Goal: Task Accomplishment & Management: Manage account settings

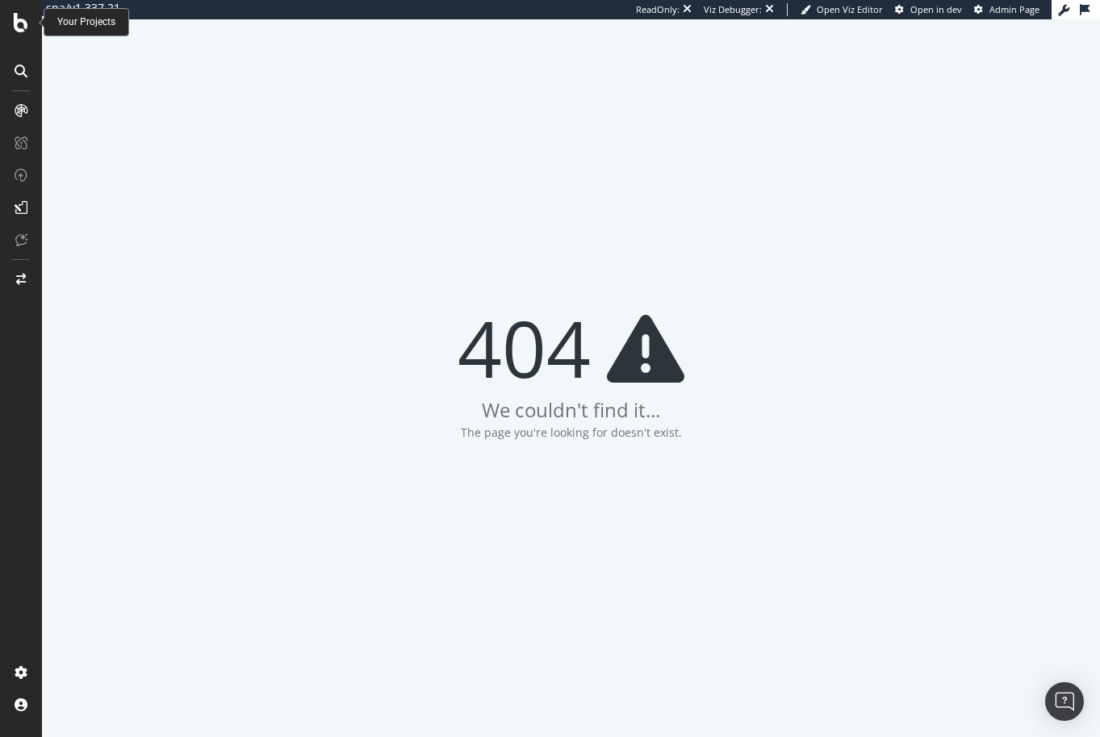
click at [24, 27] on div at bounding box center [21, 368] width 42 height 737
click at [23, 26] on icon at bounding box center [21, 22] width 15 height 19
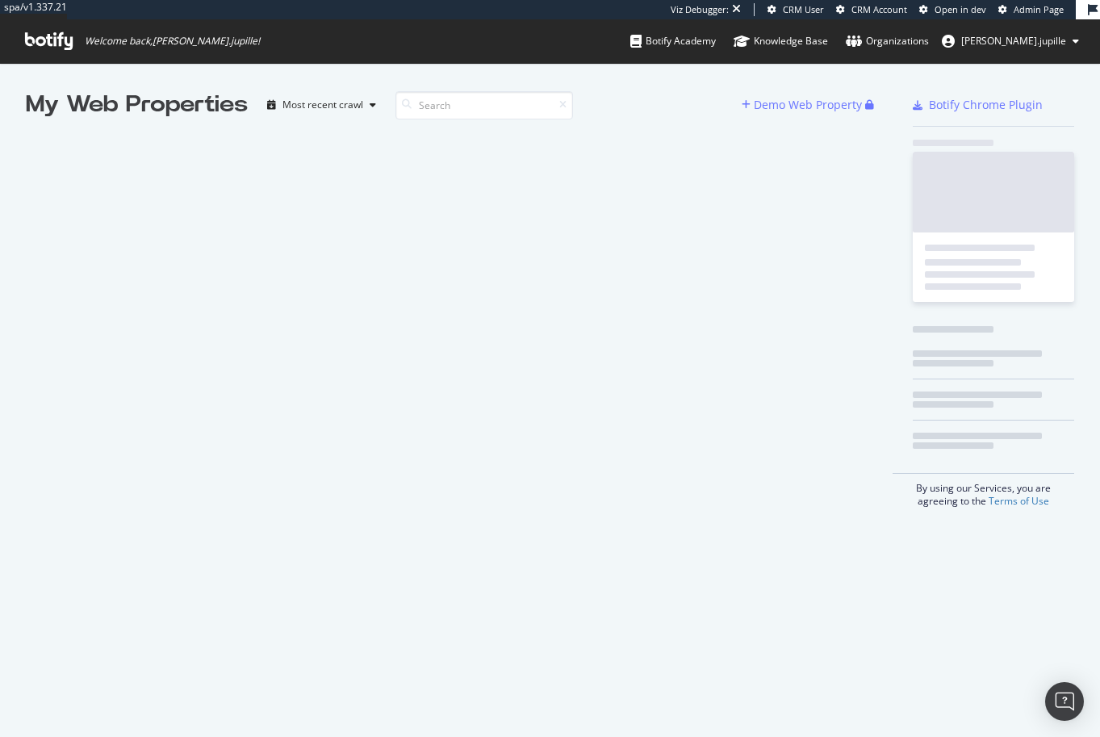
scroll to position [724, 1075]
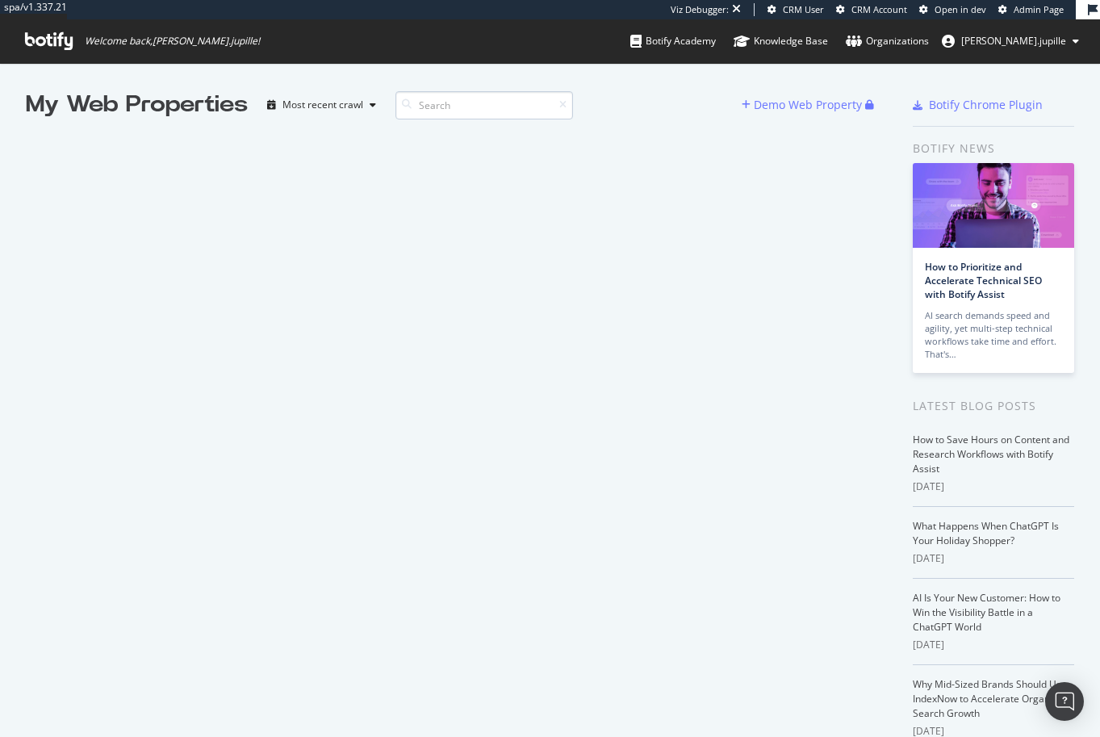
click at [438, 103] on input at bounding box center [483, 105] width 177 height 28
type input "academy"
click at [565, 102] on icon at bounding box center [562, 105] width 7 height 10
click at [707, 45] on div "Botify Academy" at bounding box center [673, 41] width 86 height 16
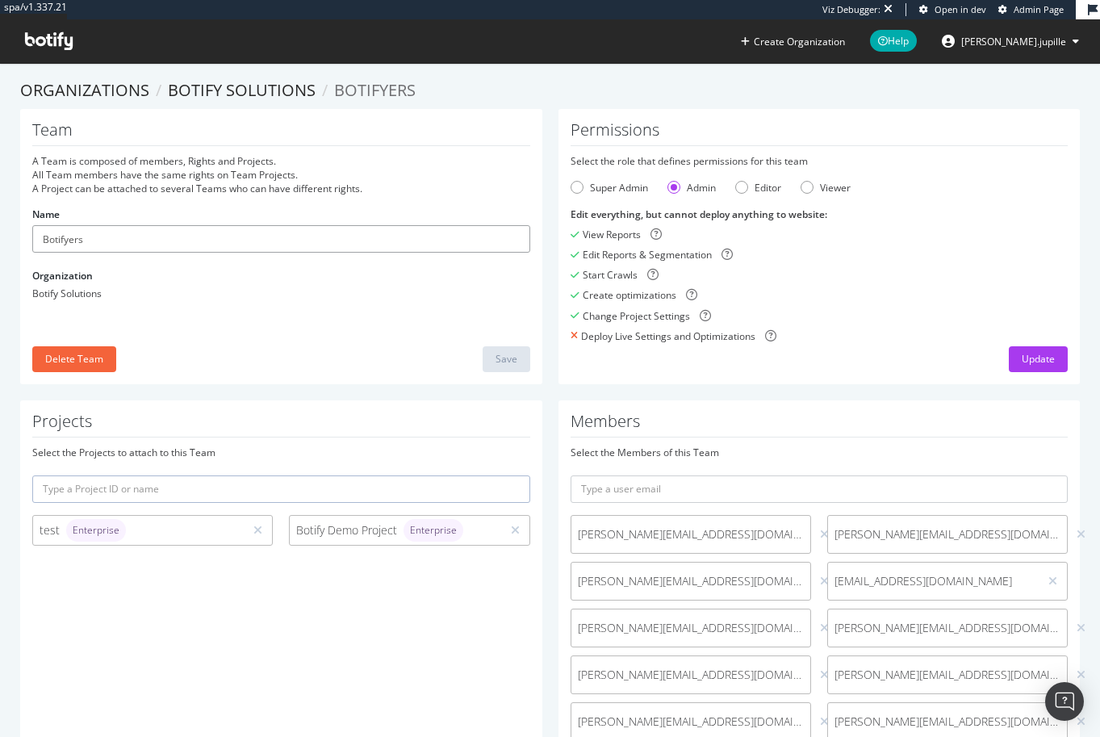
click at [270, 240] on input "Botifyers" at bounding box center [281, 238] width 498 height 27
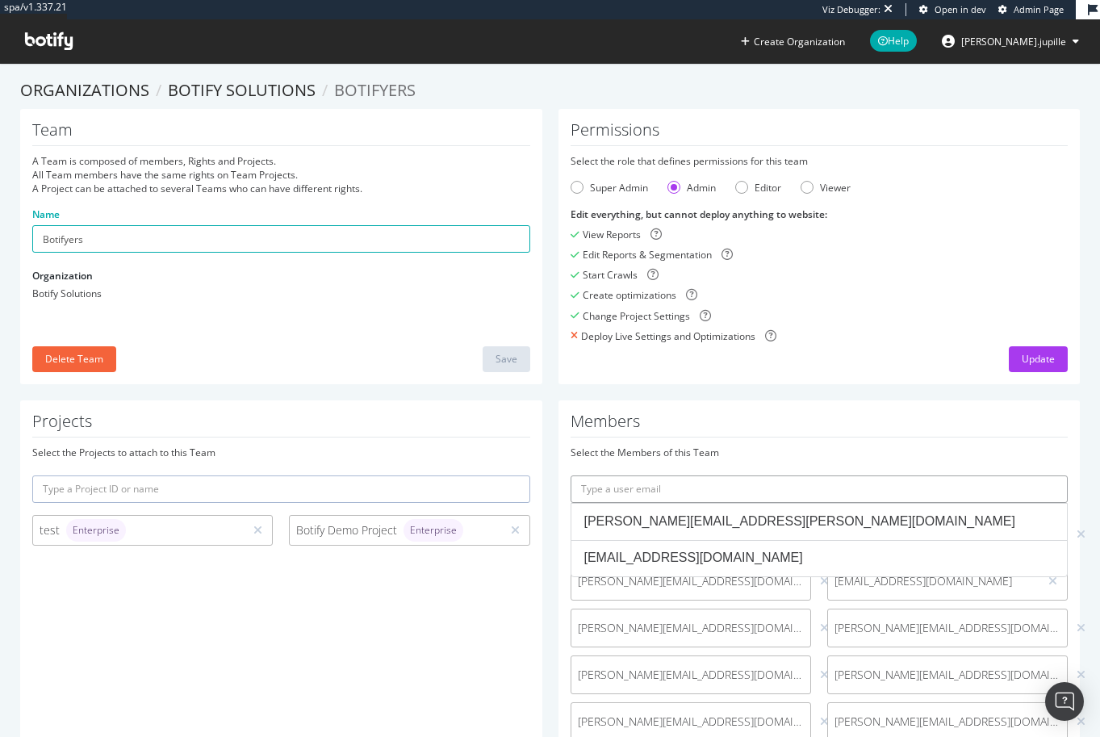
click at [706, 499] on input "text" at bounding box center [819, 488] width 498 height 27
paste input "[PERSON_NAME][EMAIL_ADDRESS][DOMAIN_NAME]"
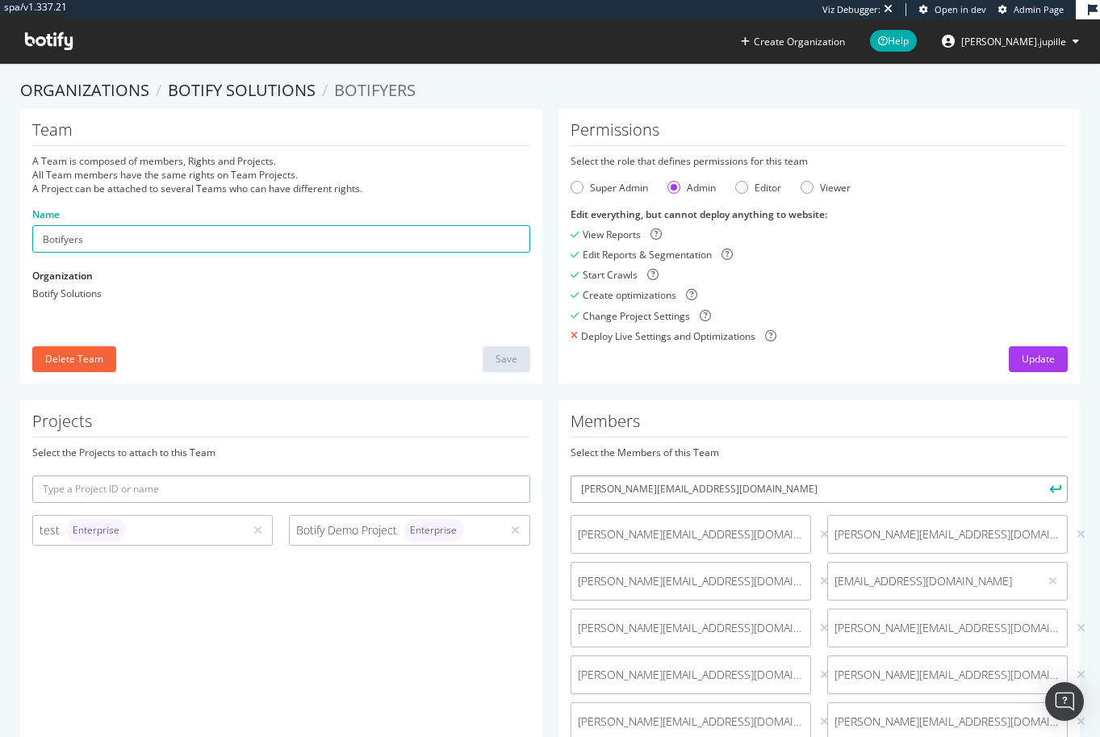
type input "[PERSON_NAME][EMAIL_ADDRESS][DOMAIN_NAME]"
click at [1050, 487] on icon "submit" at bounding box center [1055, 488] width 11 height 9
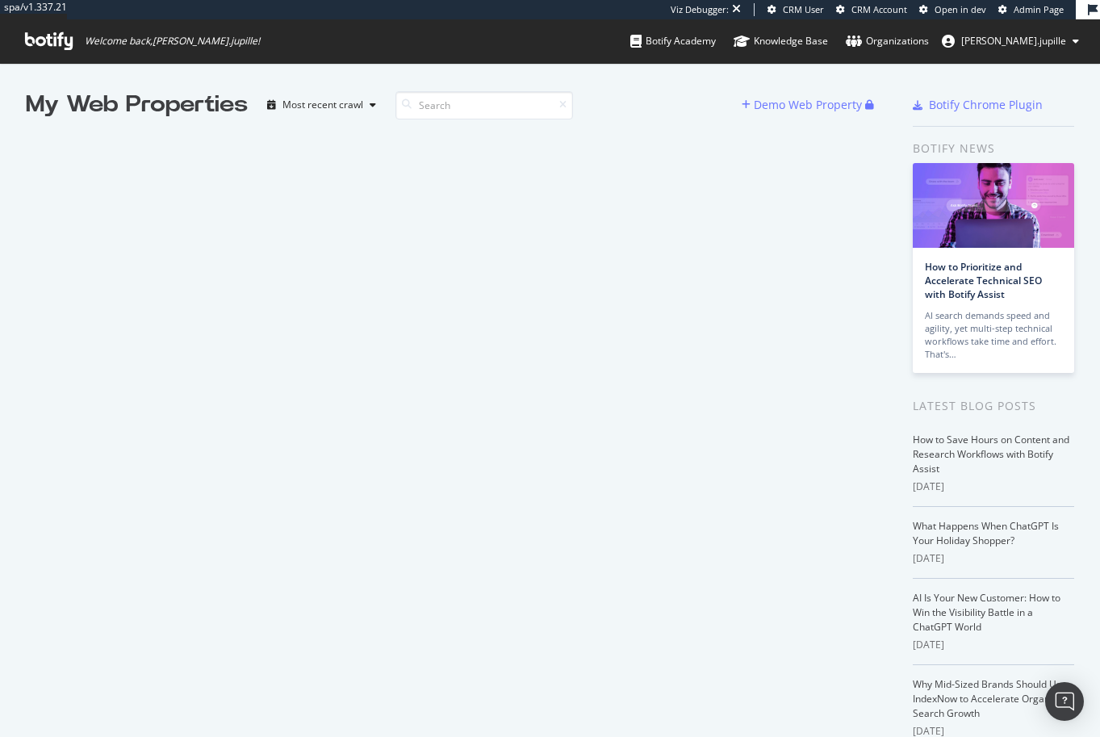
scroll to position [724, 1075]
click at [918, 35] on div "Organizations" at bounding box center [886, 41] width 83 height 16
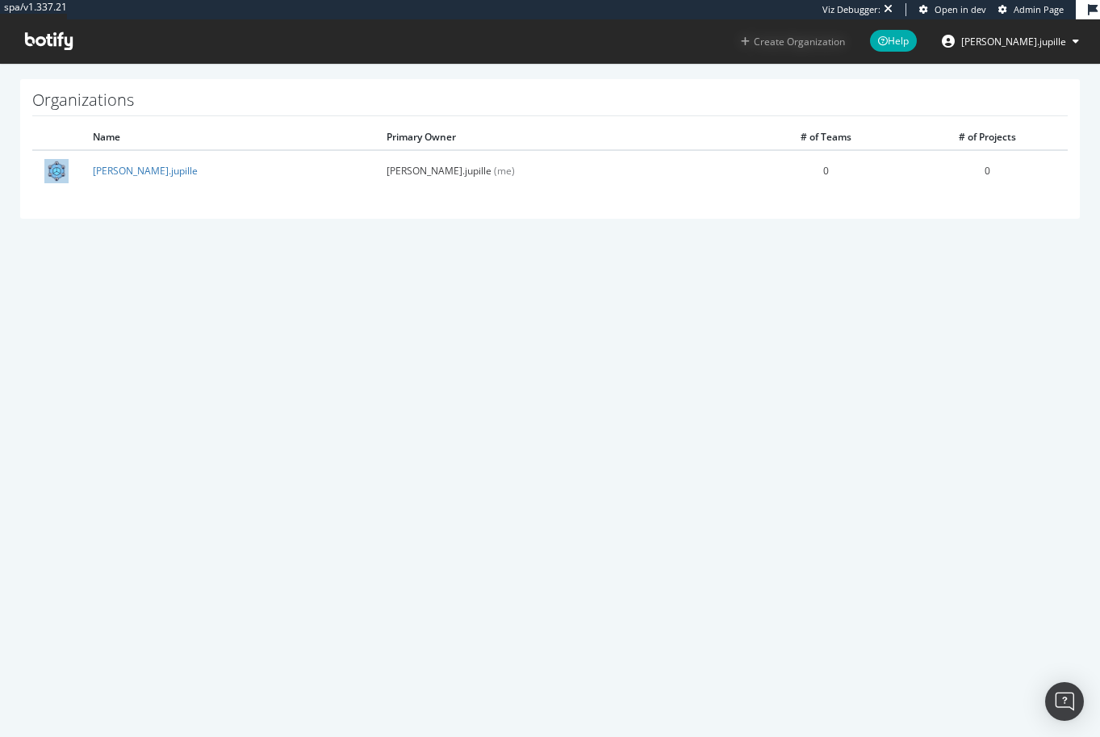
click at [833, 39] on button "Create Organization" at bounding box center [793, 41] width 106 height 15
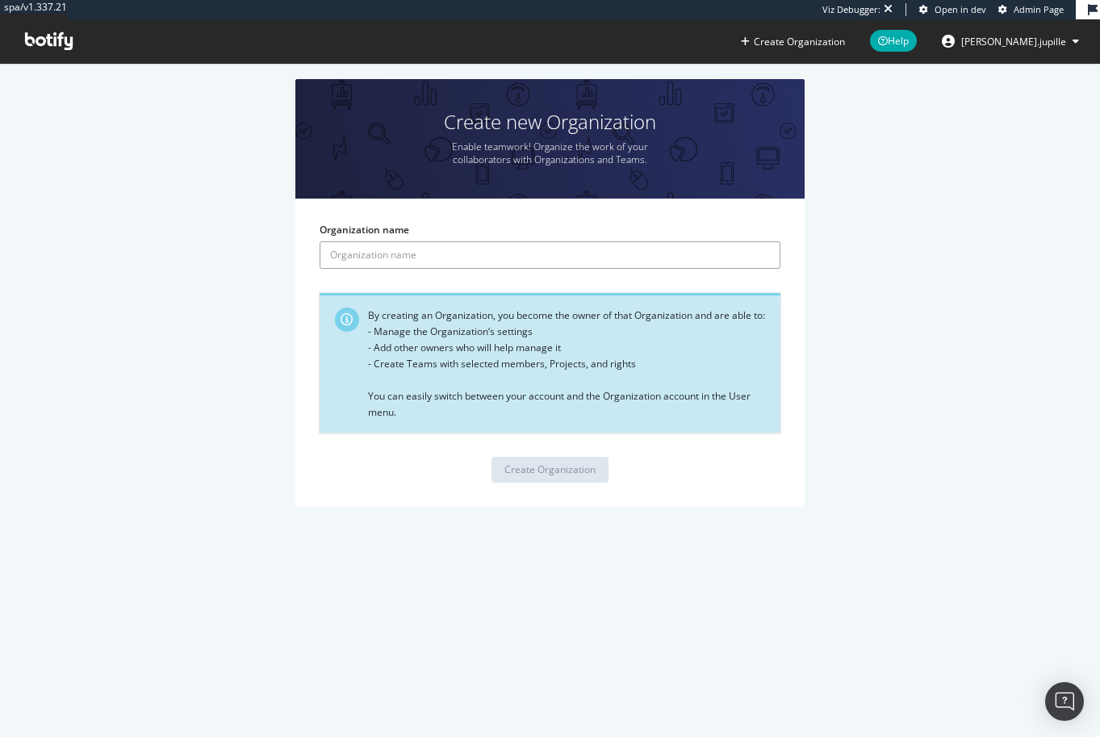
click at [369, 252] on input "Organization name" at bounding box center [549, 254] width 461 height 27
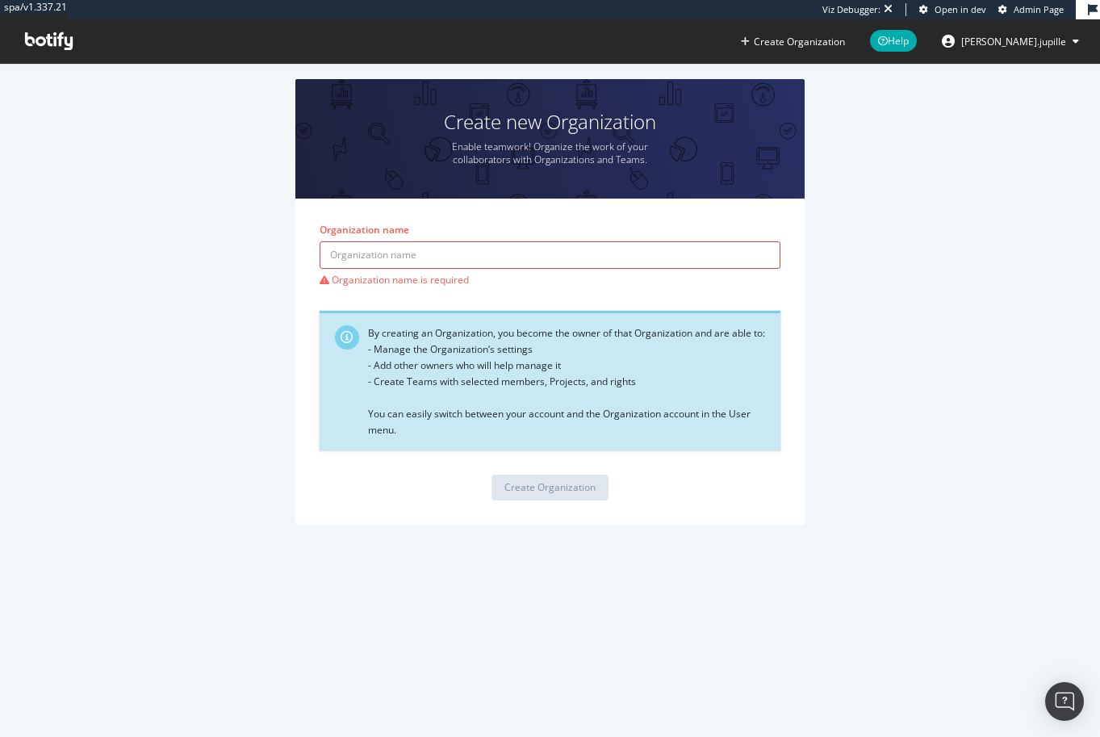
paste input "[PERSON_NAME][EMAIL_ADDRESS][DOMAIN_NAME]"
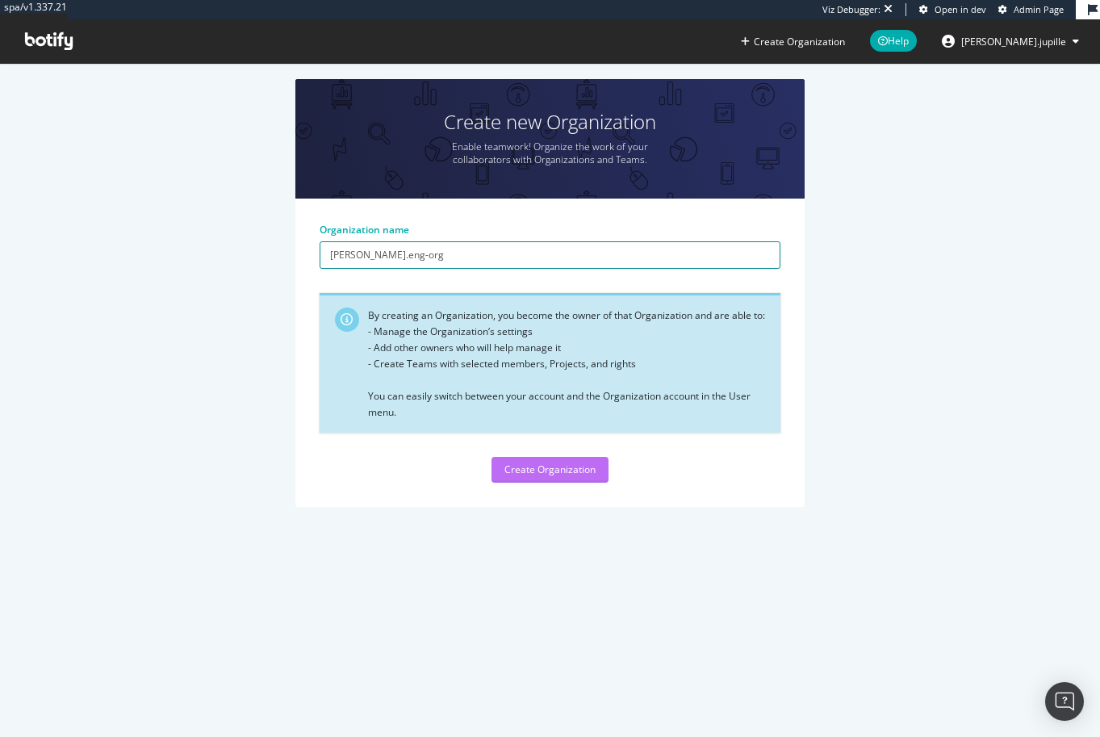
type input "[PERSON_NAME].eng-org"
click at [545, 476] on div "Create Organization" at bounding box center [549, 469] width 91 height 14
